Goal: Check status: Check status

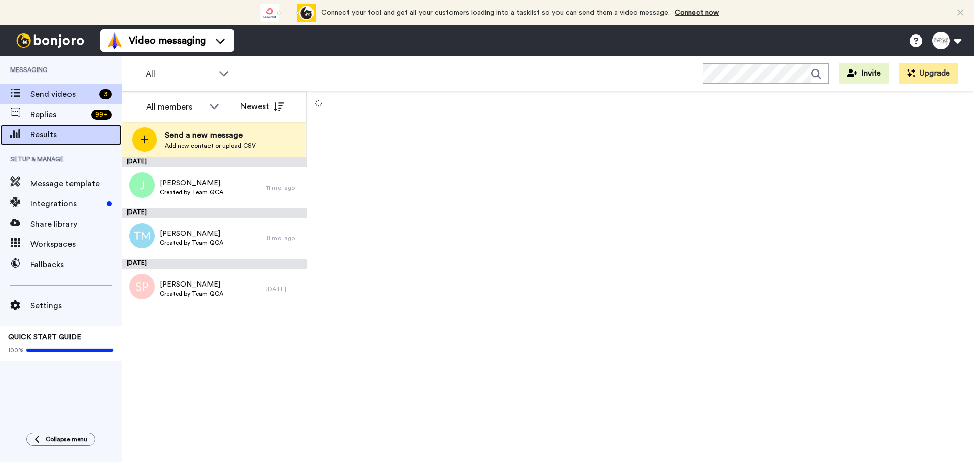
drag, startPoint x: 0, startPoint y: 0, endPoint x: 83, endPoint y: 133, distance: 156.9
click at [83, 133] on span "Results" at bounding box center [75, 135] width 91 height 12
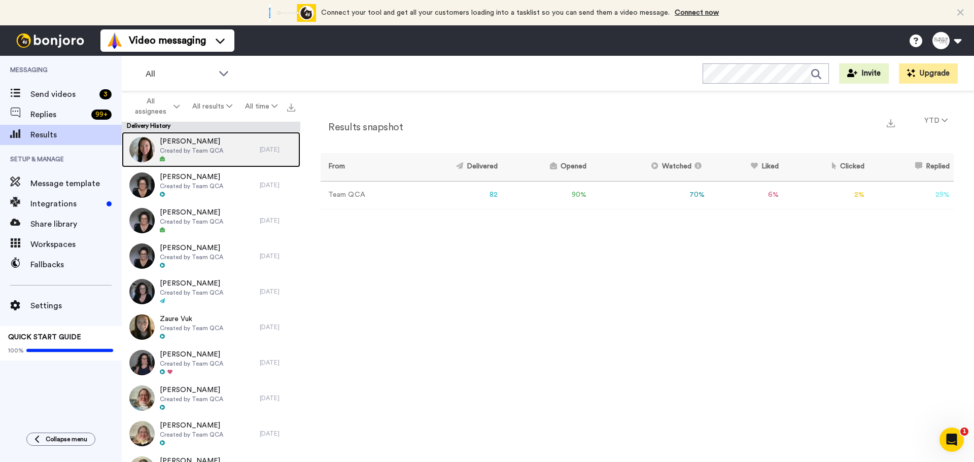
click at [186, 152] on span "Created by Team QCA" at bounding box center [191, 151] width 63 height 8
